Goal: Task Accomplishment & Management: Use online tool/utility

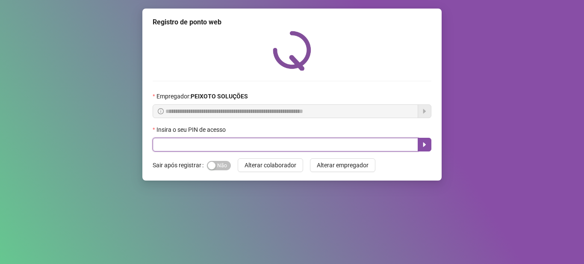
click at [262, 138] on input "text" at bounding box center [285, 145] width 265 height 14
type input "*****"
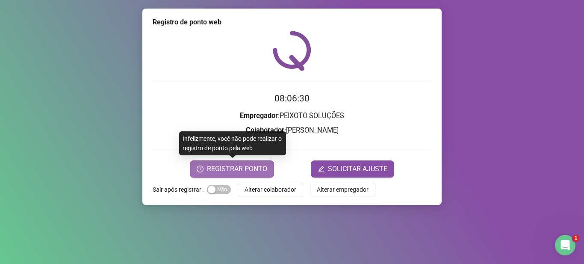
click at [255, 162] on button "REGISTRAR PONTO" at bounding box center [232, 168] width 84 height 17
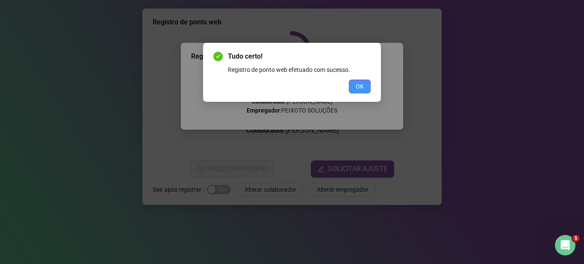
click at [367, 88] on button "OK" at bounding box center [360, 87] width 22 height 14
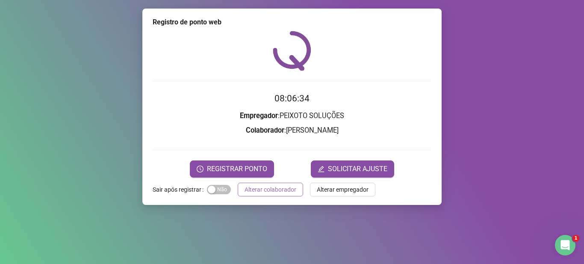
click at [278, 184] on button "Alterar colaborador" at bounding box center [270, 190] width 65 height 14
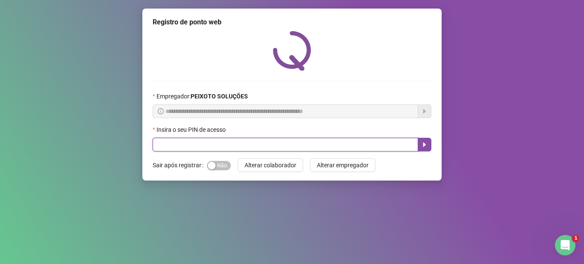
click at [209, 142] on input "text" at bounding box center [285, 145] width 265 height 14
type input "*****"
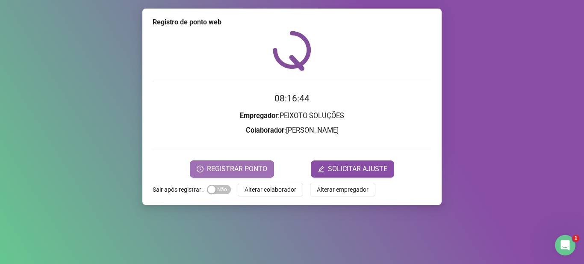
click at [233, 166] on span "REGISTRAR PONTO" at bounding box center [237, 169] width 60 height 10
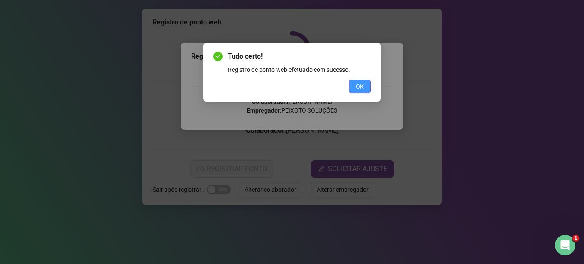
click at [354, 88] on button "OK" at bounding box center [360, 87] width 22 height 14
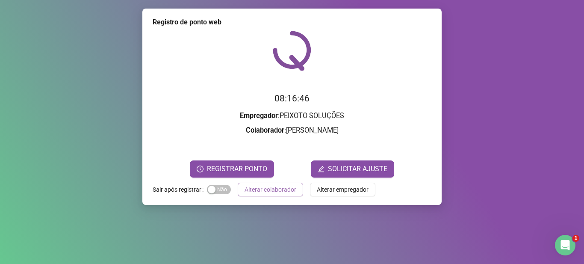
click at [279, 186] on span "Alterar colaborador" at bounding box center [271, 189] width 52 height 9
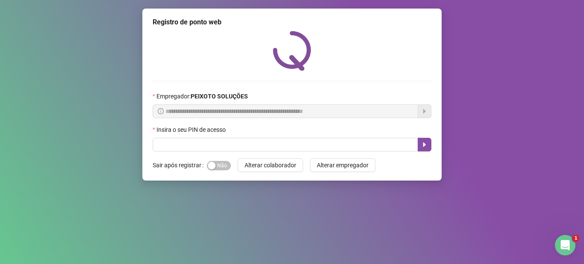
click at [202, 46] on div at bounding box center [292, 51] width 279 height 40
